Goal: Task Accomplishment & Management: Complete application form

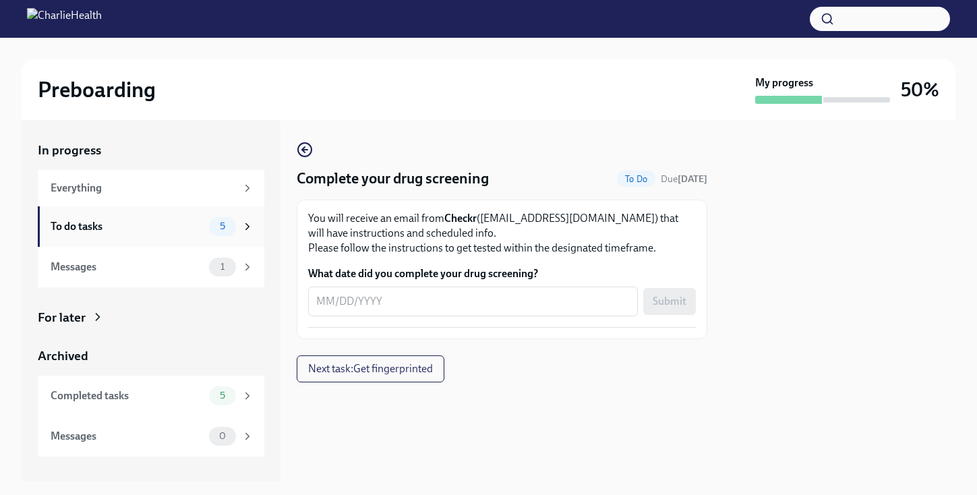
click at [155, 223] on div "To do tasks" at bounding box center [127, 226] width 153 height 15
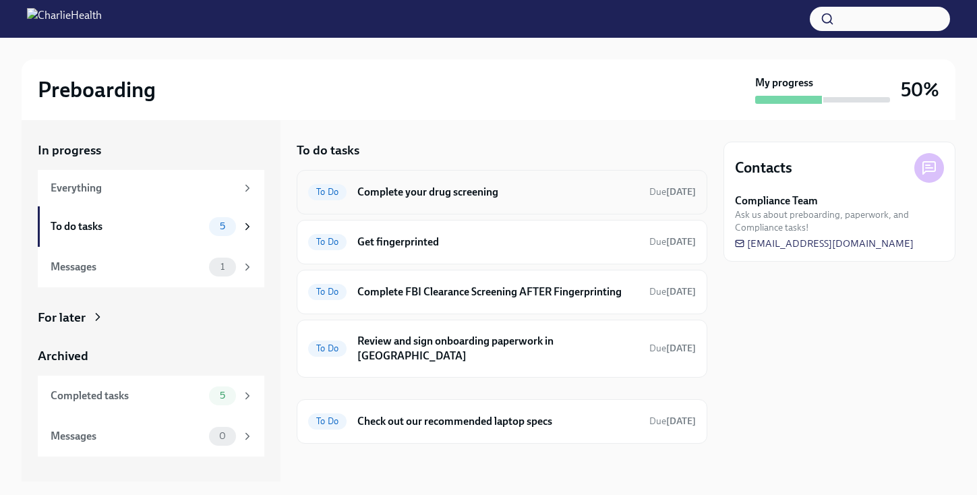
click at [418, 188] on h6 "Complete your drug screening" at bounding box center [497, 192] width 281 height 15
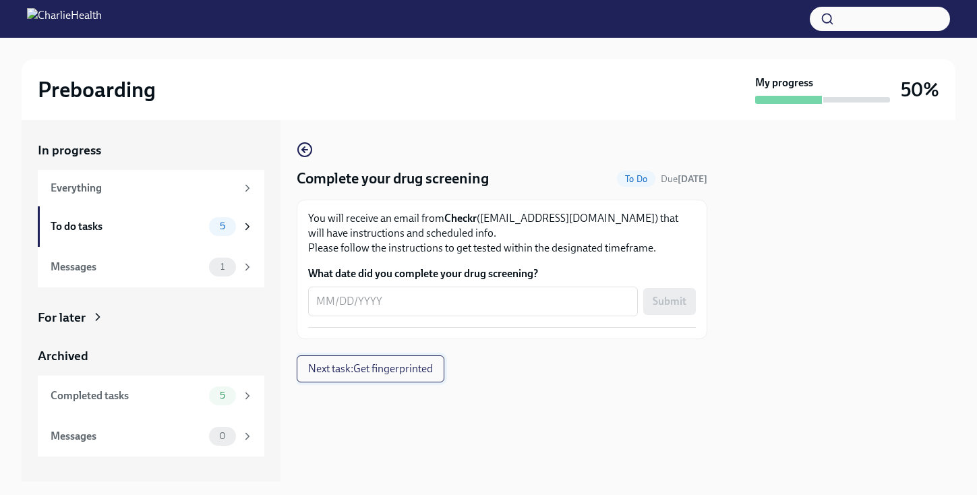
click at [368, 374] on span "Next task : Get fingerprinted" at bounding box center [370, 368] width 125 height 13
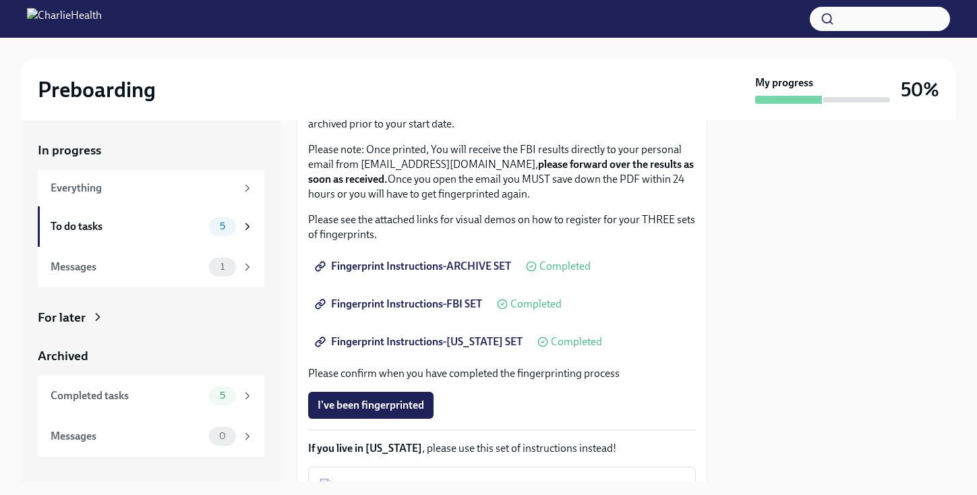
scroll to position [150, 0]
click at [419, 270] on span "Fingerprint Instructions-ARCHIVE SET" at bounding box center [415, 265] width 194 height 13
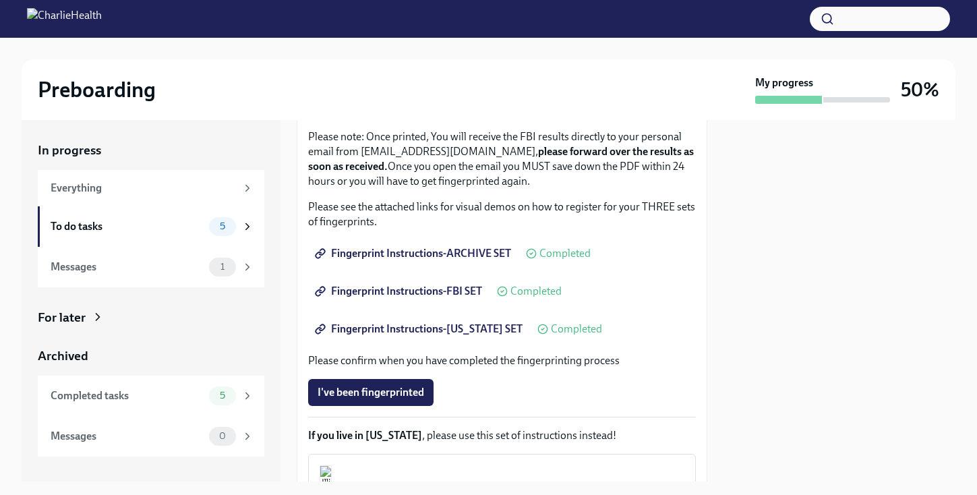
scroll to position [191, 0]
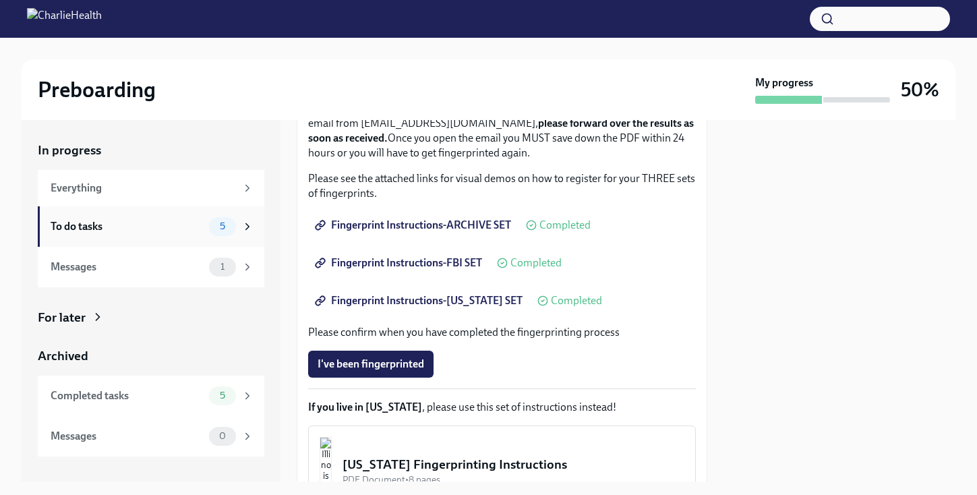
click at [213, 233] on div "5" at bounding box center [222, 226] width 27 height 19
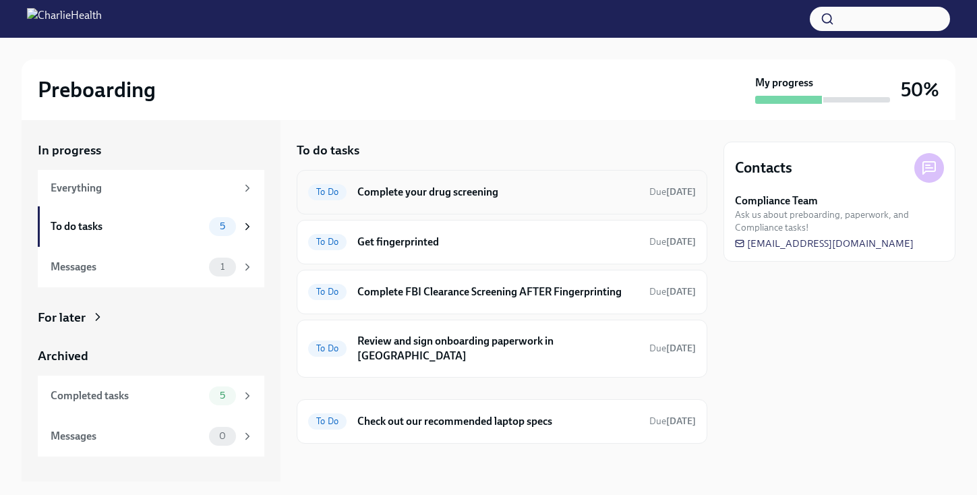
click at [489, 185] on h6 "Complete your drug screening" at bounding box center [497, 192] width 281 height 15
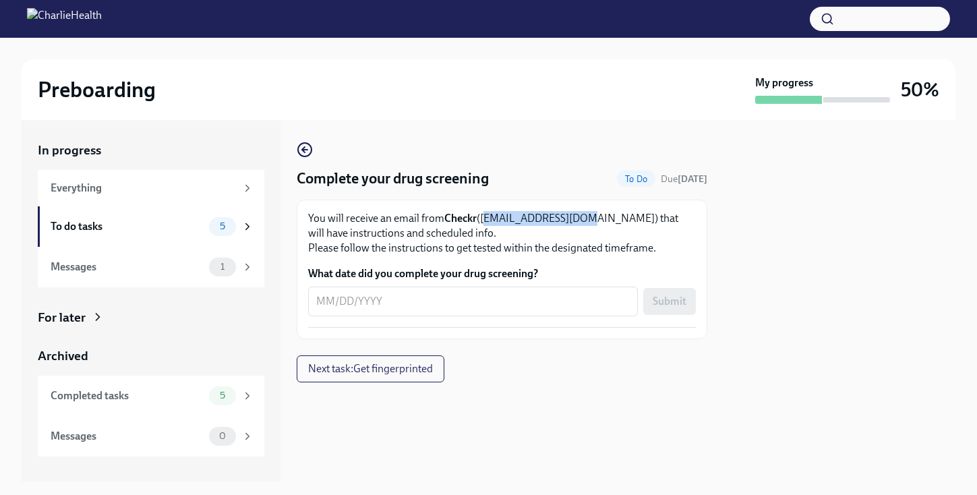
drag, startPoint x: 485, startPoint y: 217, endPoint x: 579, endPoint y: 220, distance: 94.5
click at [579, 220] on p "You will receive an email from Checkr (support@checkr.com) that will have instr…" at bounding box center [502, 233] width 388 height 45
copy p "support@checkr.com"
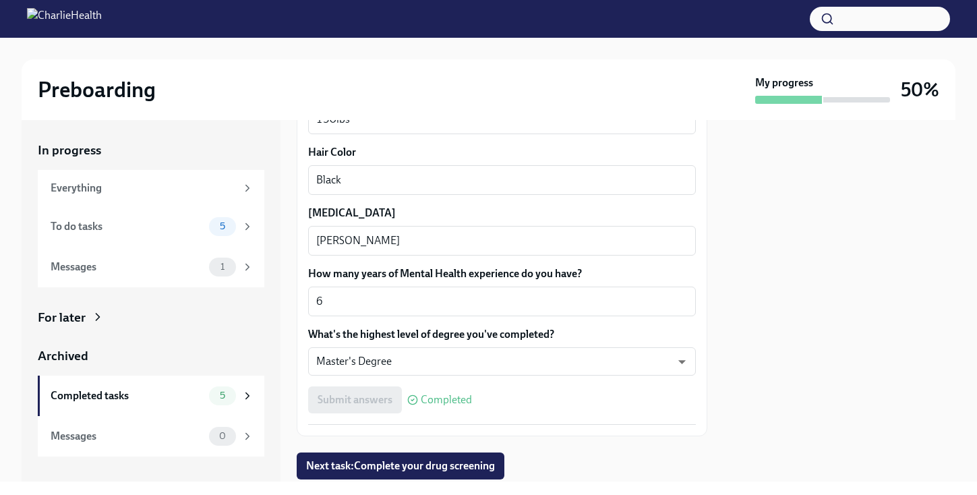
scroll to position [1293, 0]
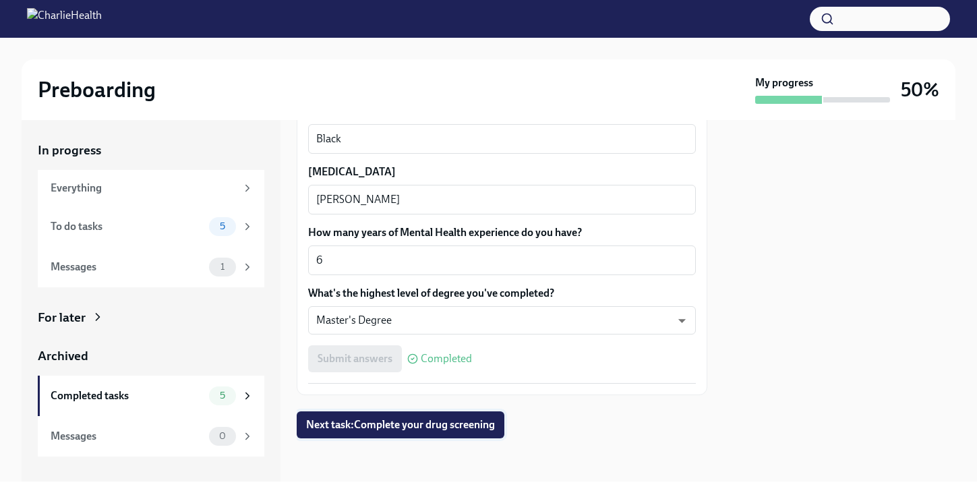
click at [428, 428] on span "Next task : Complete your drug screening" at bounding box center [400, 424] width 189 height 13
